Goal: Task Accomplishment & Management: Manage account settings

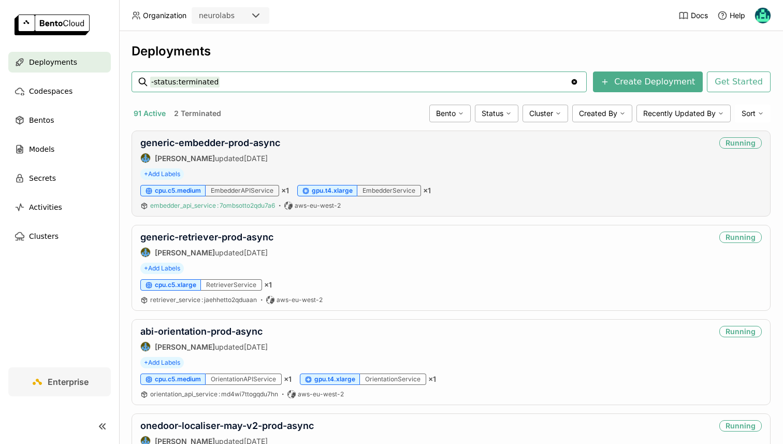
scroll to position [9, 0]
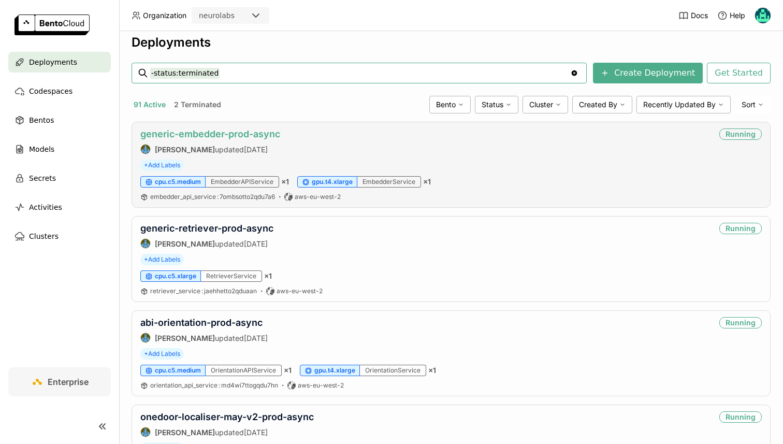
click at [211, 131] on link "generic-embedder-prod-async" at bounding box center [210, 133] width 140 height 11
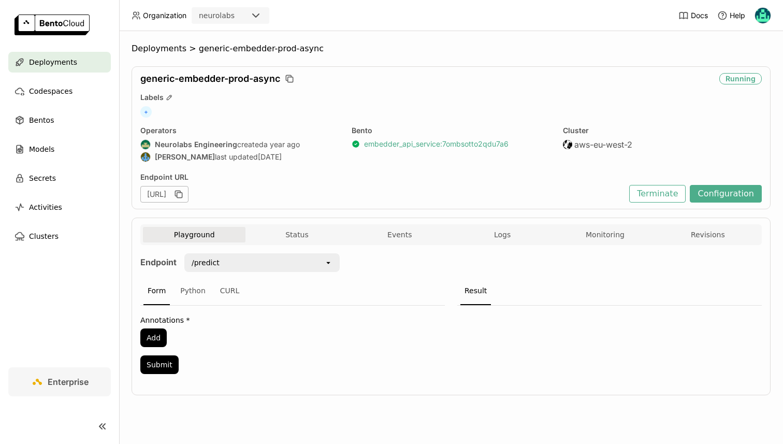
click at [400, 145] on link "embedder_api_service : 7ombsotto2qdu7a6" at bounding box center [436, 143] width 144 height 9
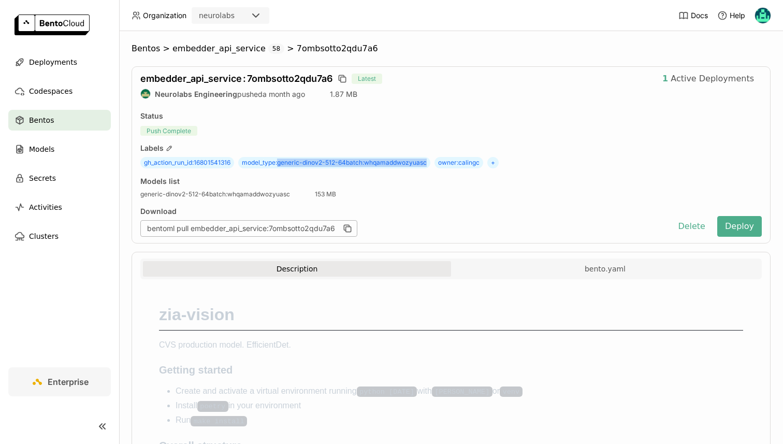
drag, startPoint x: 280, startPoint y: 163, endPoint x: 434, endPoint y: 163, distance: 153.8
click at [434, 163] on div "gh_action_run_id : 16801541316 model_type : generic-dinov2-512-64batch:whqamadd…" at bounding box center [450, 162] width 621 height 11
copy span "generic-dinov2-512-64batch:whqamaddwozyuasc"
click at [61, 54] on div "Deployments" at bounding box center [59, 62] width 103 height 21
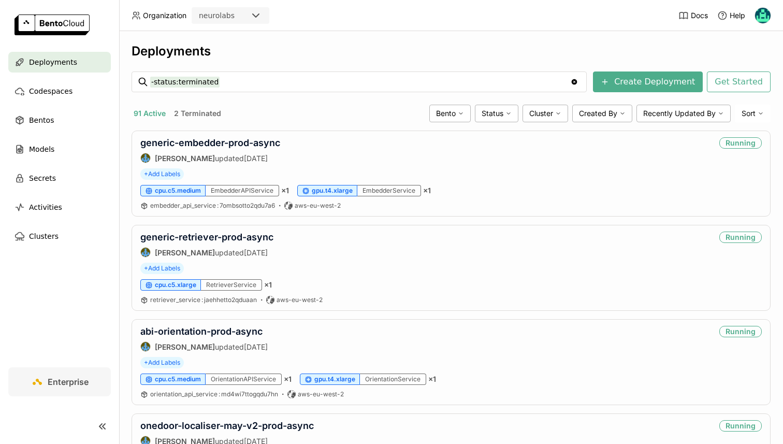
click at [195, 113] on button "2 Terminated" at bounding box center [197, 113] width 51 height 13
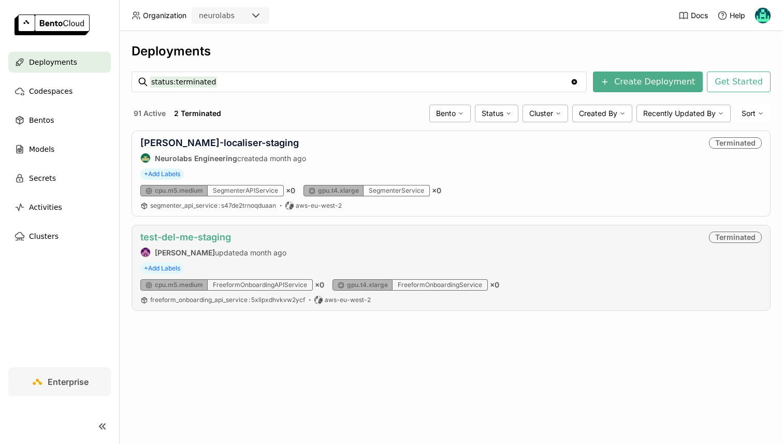
click at [197, 238] on link "test-del-me-staging" at bounding box center [185, 236] width 91 height 11
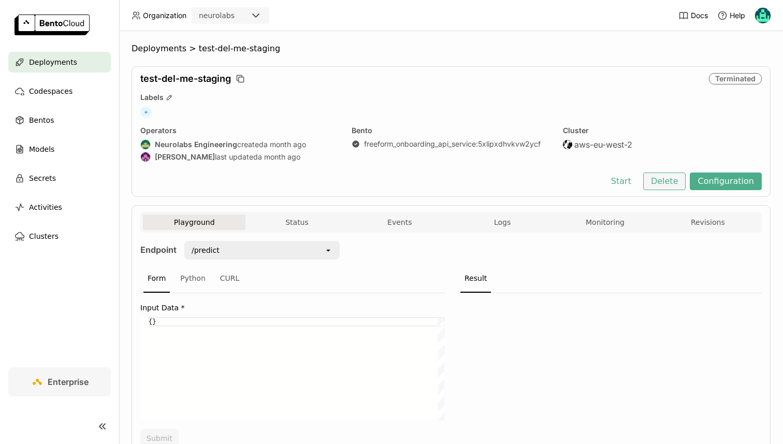
click at [685, 179] on button "Delete" at bounding box center [664, 181] width 43 height 18
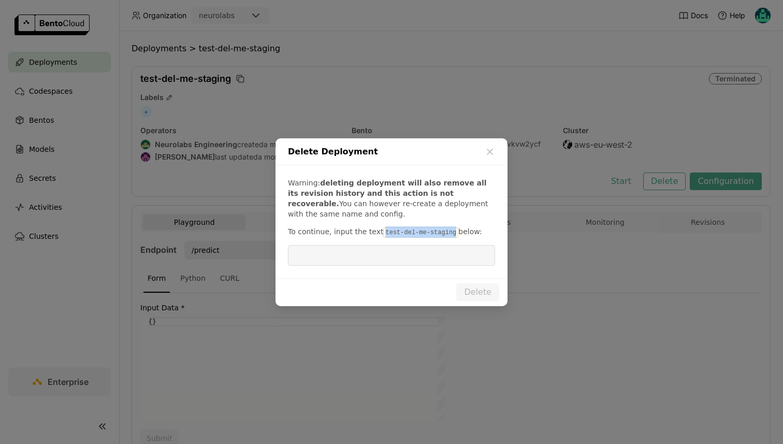
drag, startPoint x: 381, startPoint y: 232, endPoint x: 449, endPoint y: 234, distance: 68.9
click at [449, 234] on code "test-del-me-staging" at bounding box center [420, 232] width 75 height 10
copy code "test-del-me-staging"
click at [428, 263] on input "dialog" at bounding box center [391, 255] width 195 height 20
paste input "test-del-me-staging"
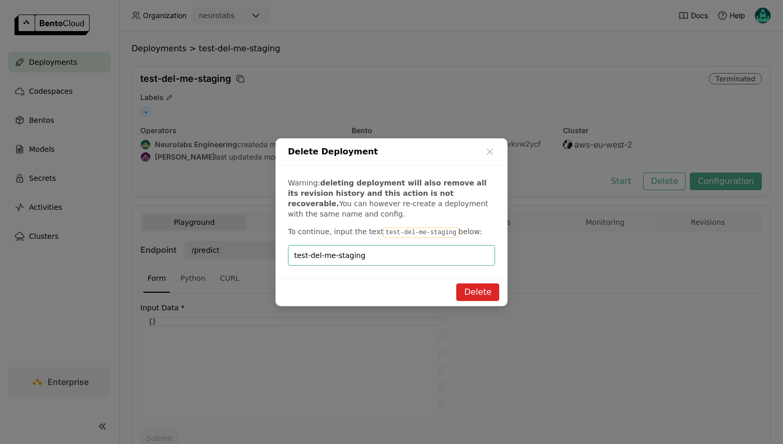
type input "test-del-me-staging"
click at [479, 284] on button "Delete" at bounding box center [477, 292] width 43 height 18
